Goal: Information Seeking & Learning: Learn about a topic

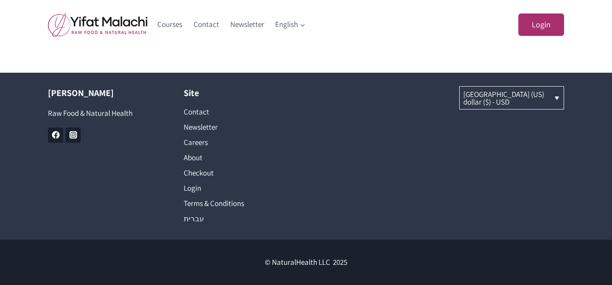
scroll to position [926, 0]
click at [200, 156] on link "About" at bounding box center [238, 157] width 109 height 15
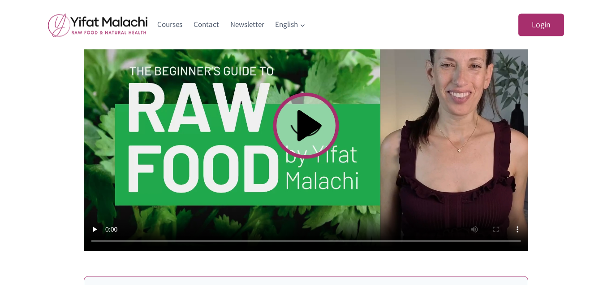
scroll to position [354, 0]
